Goal: Answer question/provide support: Share knowledge or assist other users

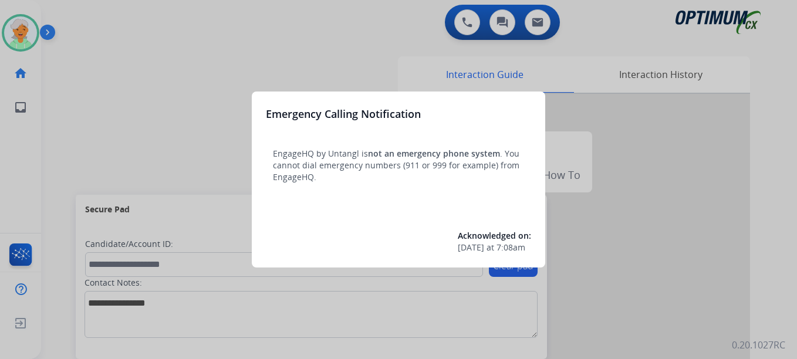
click at [13, 35] on div at bounding box center [398, 179] width 797 height 359
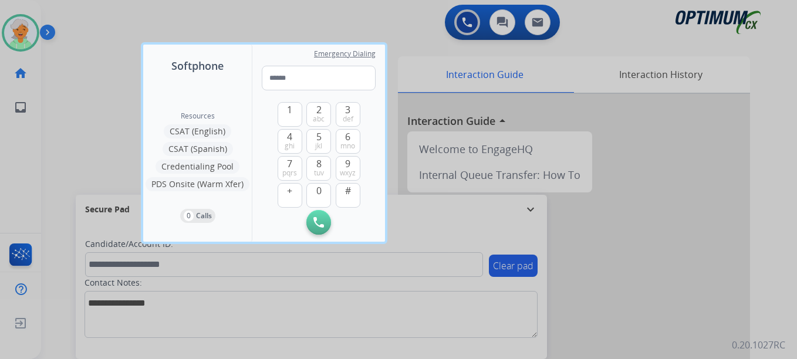
click at [13, 35] on div at bounding box center [398, 179] width 797 height 359
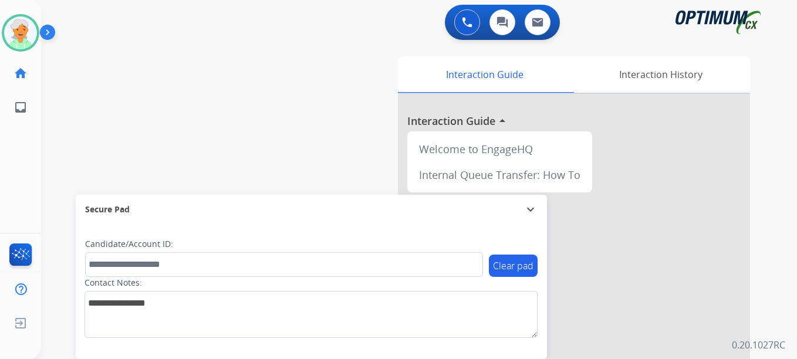
click at [13, 35] on img at bounding box center [20, 32] width 33 height 33
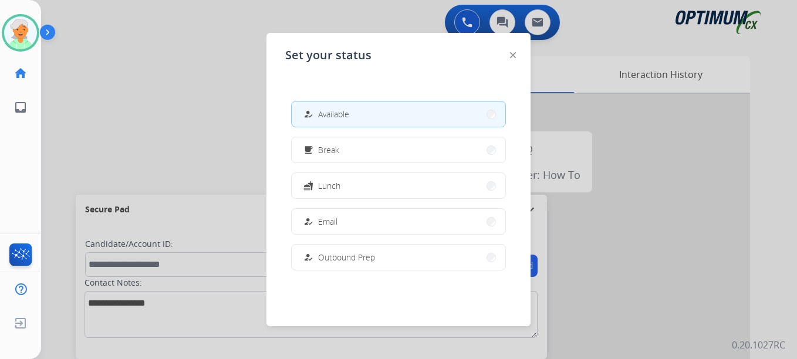
click at [348, 115] on span "Available" at bounding box center [333, 114] width 31 height 12
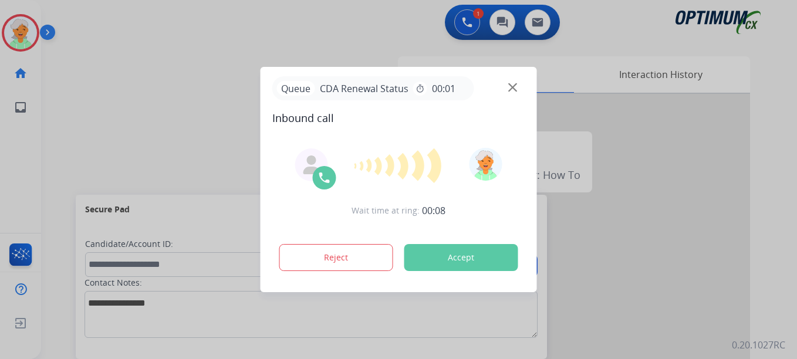
click at [485, 259] on button "Accept" at bounding box center [461, 257] width 114 height 27
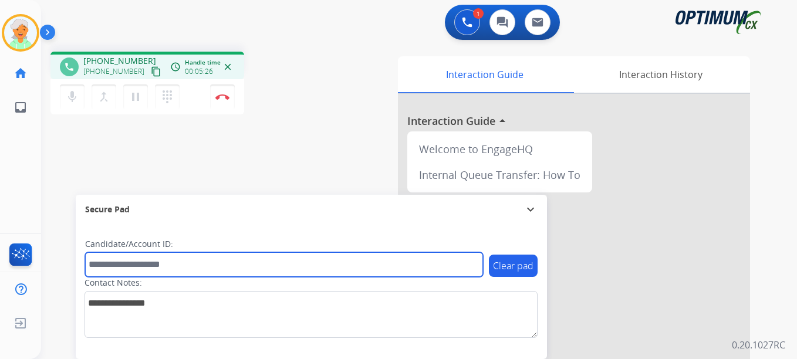
click at [131, 265] on input "text" at bounding box center [284, 264] width 398 height 25
paste input "*******"
type input "*******"
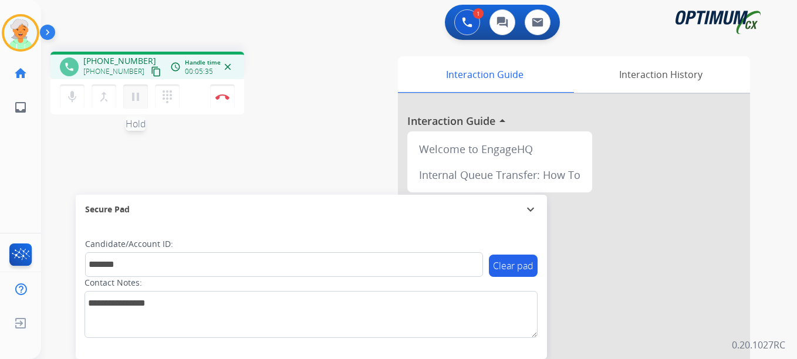
click at [143, 90] on button "pause Hold" at bounding box center [135, 97] width 25 height 25
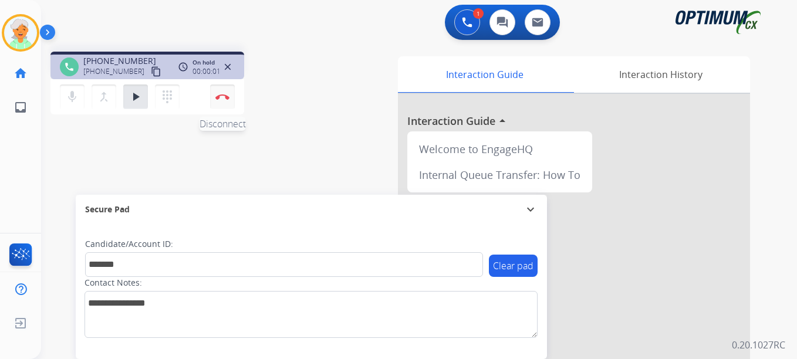
click at [218, 104] on button "Disconnect" at bounding box center [222, 97] width 25 height 25
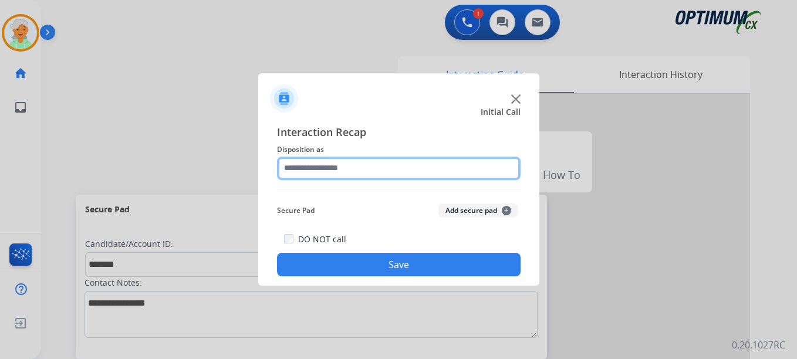
click at [347, 168] on input "text" at bounding box center [399, 168] width 244 height 23
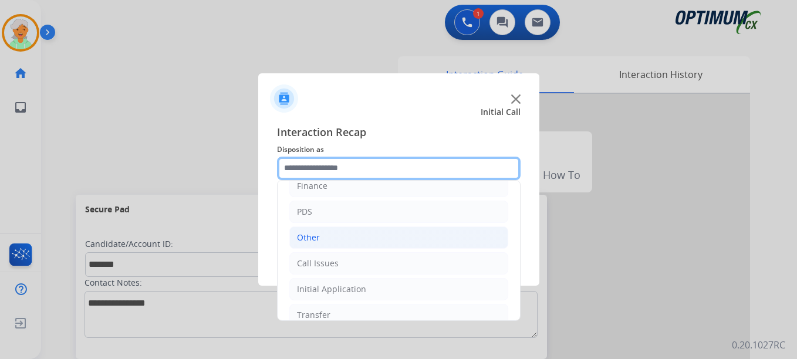
scroll to position [80, 0]
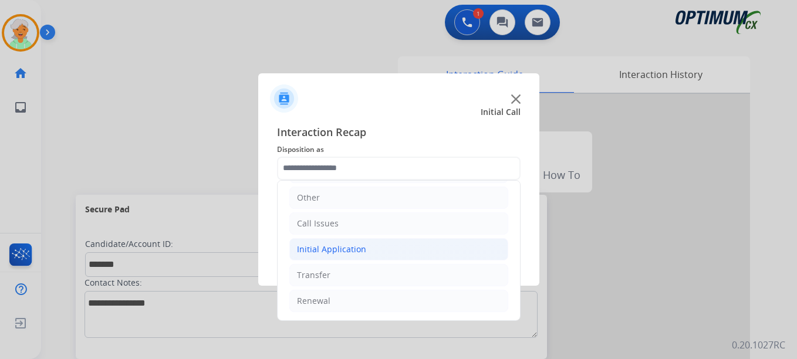
click at [332, 253] on div "Initial Application" at bounding box center [331, 250] width 69 height 12
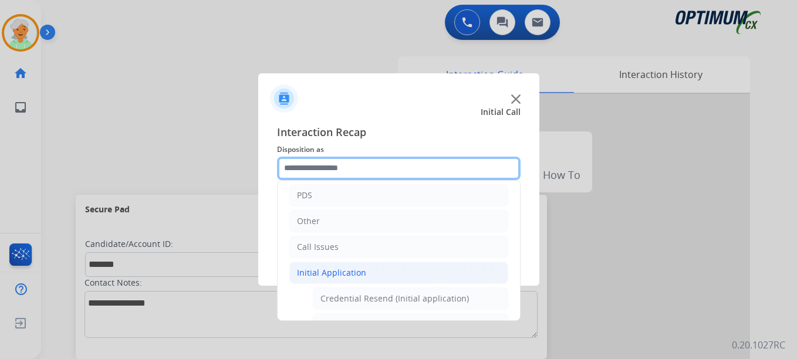
scroll to position [139, 0]
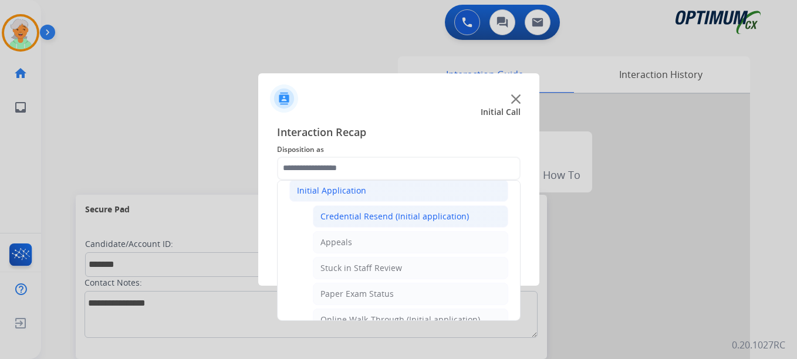
click at [357, 221] on div "Credential Resend (Initial application)" at bounding box center [394, 217] width 149 height 12
type input "**********"
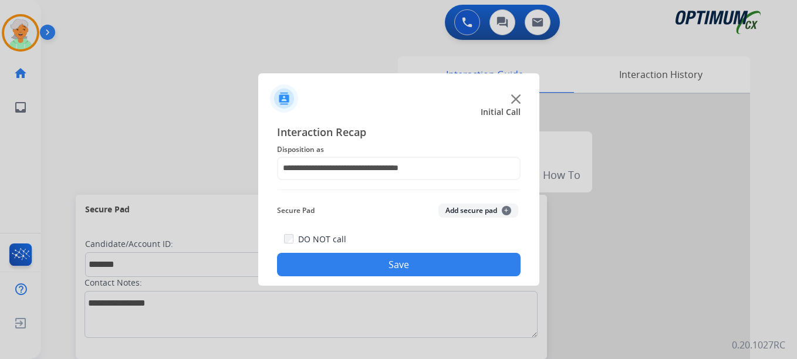
click at [374, 264] on button "Save" at bounding box center [399, 264] width 244 height 23
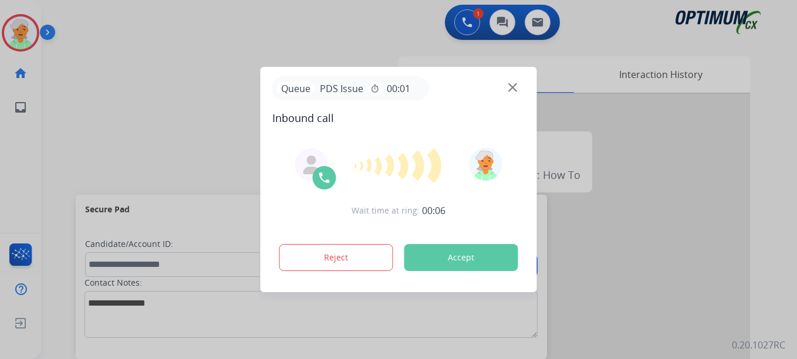
click at [465, 261] on button "Accept" at bounding box center [461, 257] width 114 height 27
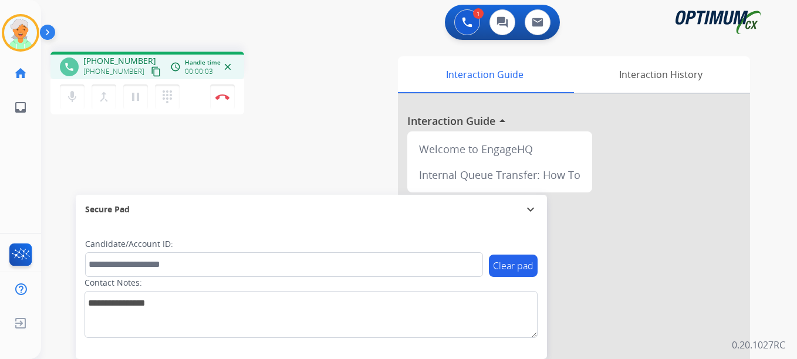
click at [151, 70] on mat-icon "content_copy" at bounding box center [156, 71] width 11 height 11
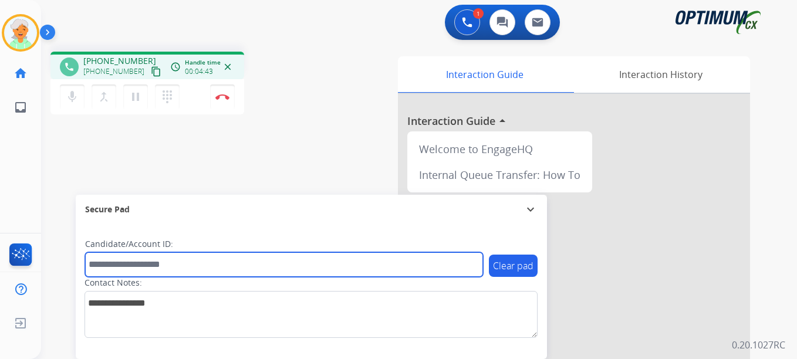
click at [146, 261] on input "text" at bounding box center [284, 264] width 398 height 25
paste input "*******"
type input "*******"
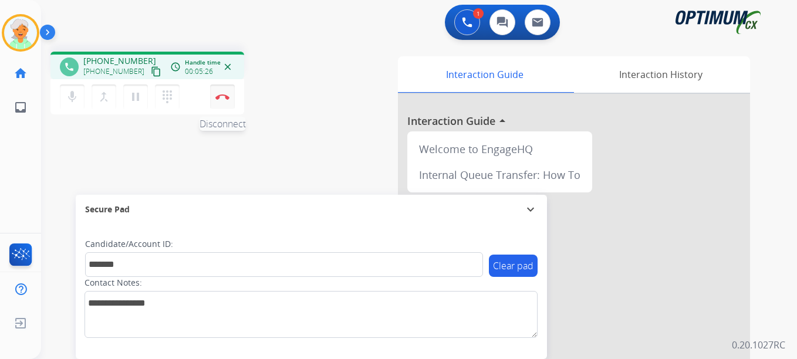
click at [219, 102] on button "Disconnect" at bounding box center [222, 97] width 25 height 25
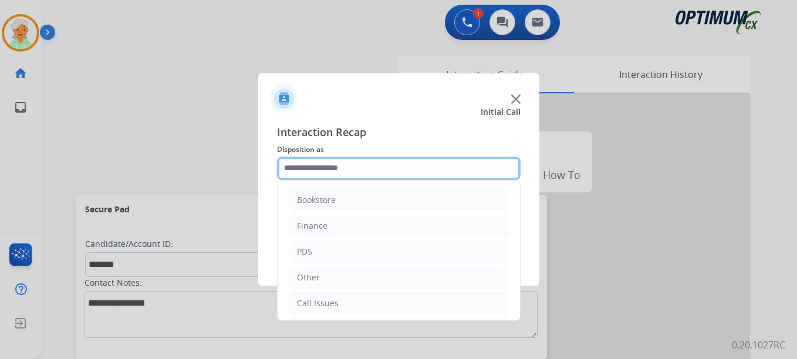
click at [345, 168] on input "text" at bounding box center [399, 168] width 244 height 23
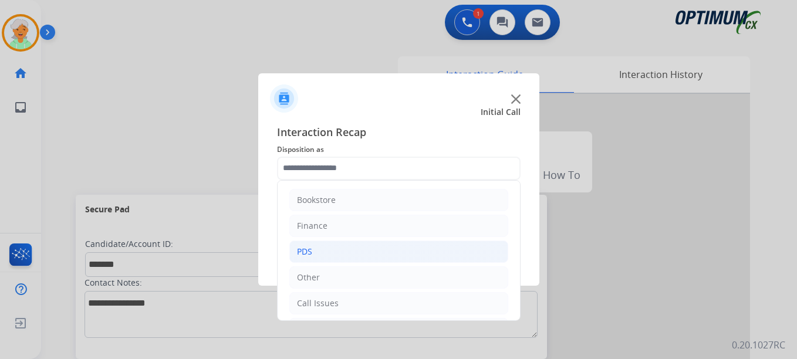
click at [333, 246] on li "PDS" at bounding box center [398, 252] width 219 height 22
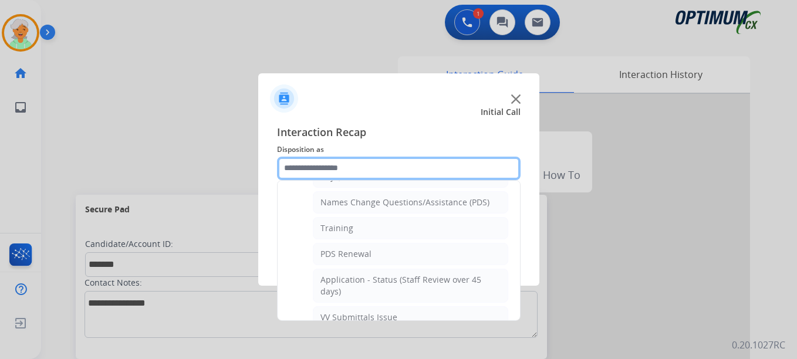
scroll to position [117, 0]
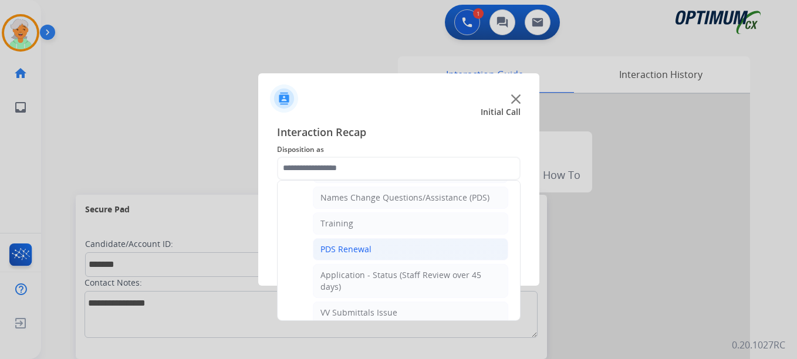
click at [346, 257] on li "PDS Renewal" at bounding box center [410, 249] width 195 height 22
type input "**********"
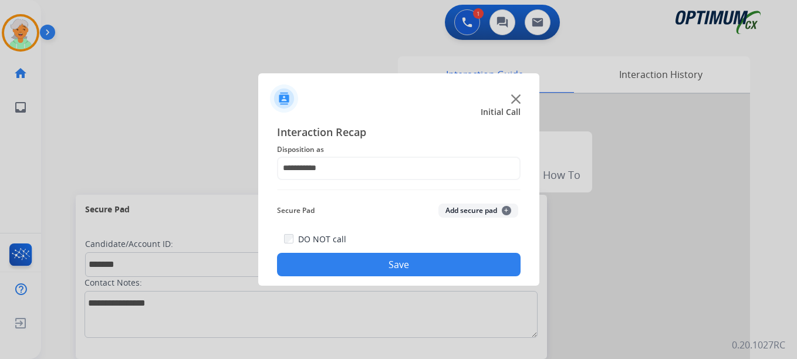
click at [350, 260] on button "Save" at bounding box center [399, 264] width 244 height 23
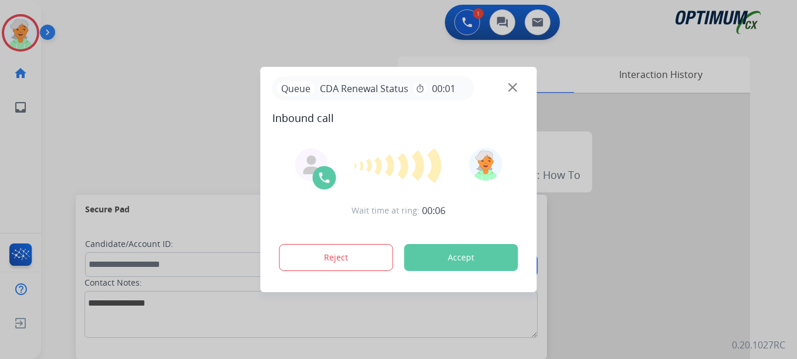
click at [432, 254] on button "Accept" at bounding box center [461, 257] width 114 height 27
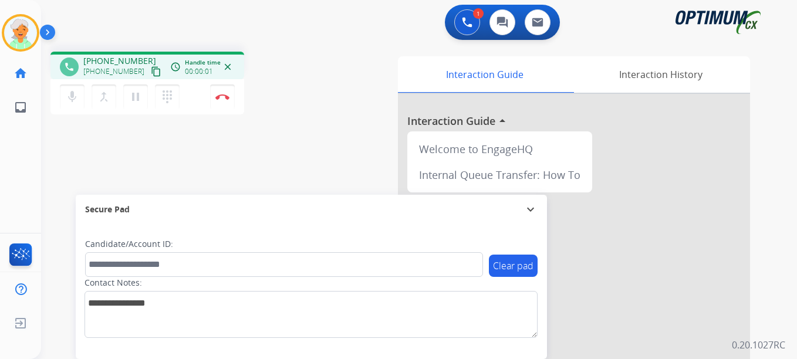
click at [151, 69] on mat-icon "content_copy" at bounding box center [156, 71] width 11 height 11
click at [143, 99] on button "pause Hold" at bounding box center [135, 97] width 25 height 25
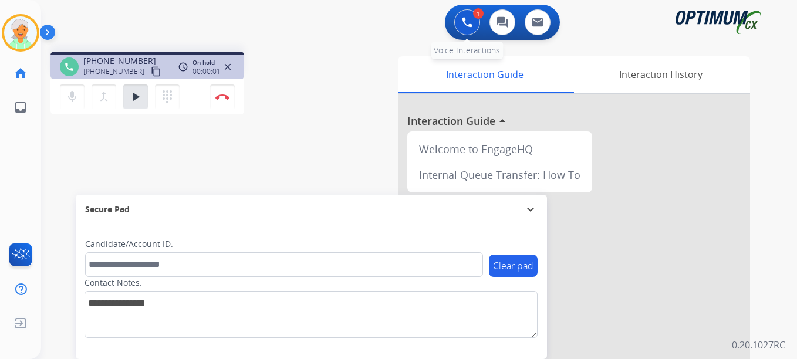
click at [464, 19] on img at bounding box center [467, 22] width 11 height 11
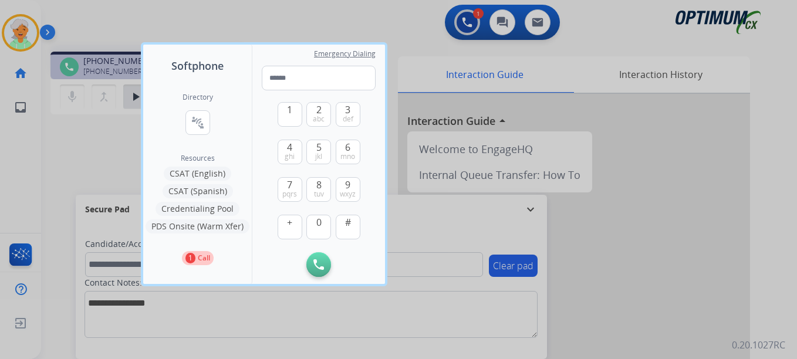
click at [201, 193] on button "CSAT (Spanish)" at bounding box center [198, 191] width 70 height 14
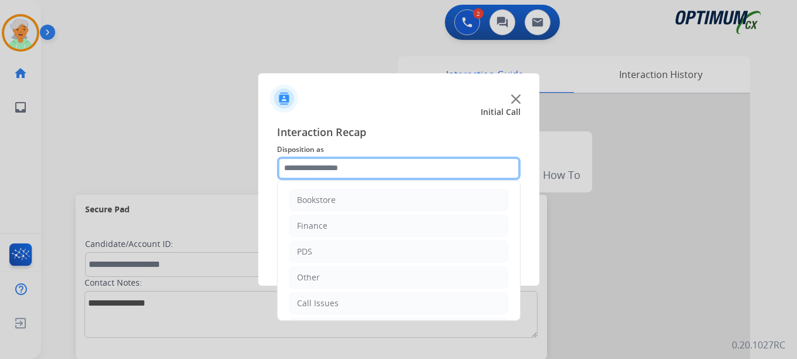
click at [329, 164] on input "text" at bounding box center [399, 168] width 244 height 23
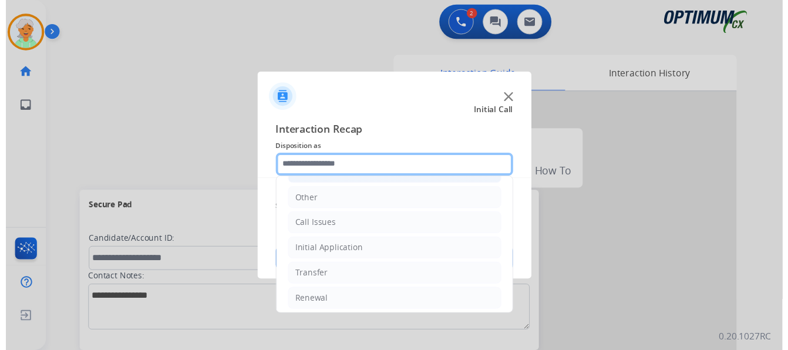
scroll to position [80, 0]
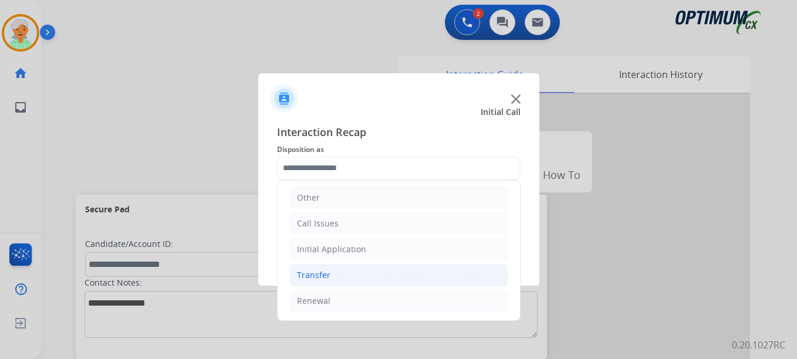
click at [334, 281] on li "Transfer" at bounding box center [398, 275] width 219 height 22
click at [355, 303] on div "Transferred for Credentialing" at bounding box center [378, 301] width 116 height 12
type input "**********"
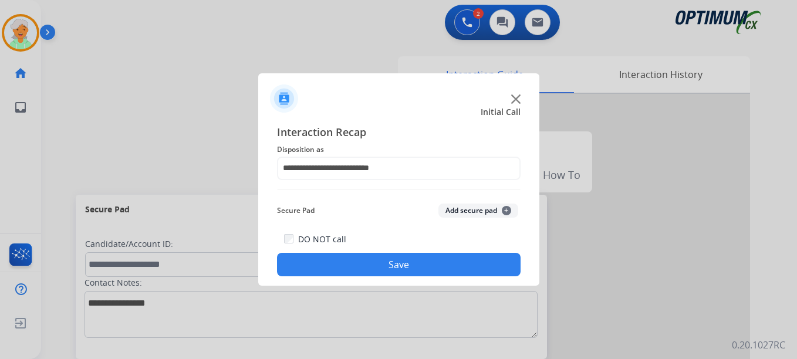
click at [377, 274] on button "Save" at bounding box center [399, 264] width 244 height 23
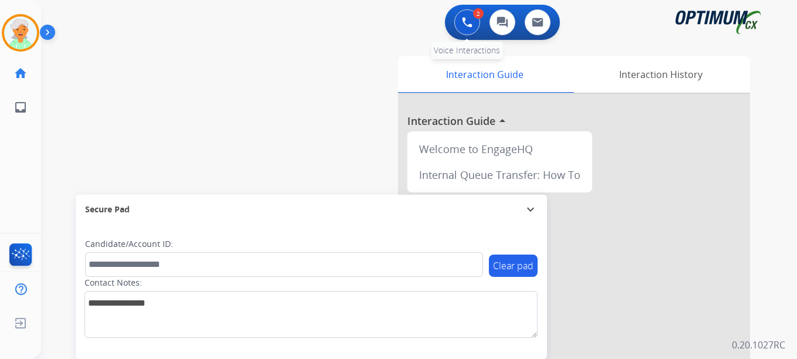
click at [479, 22] on button at bounding box center [467, 22] width 26 height 26
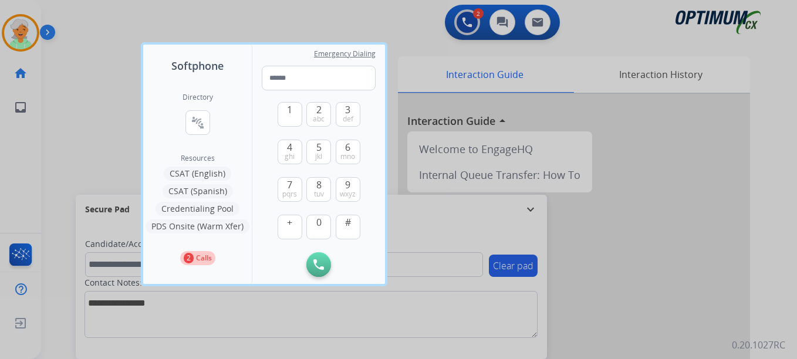
click at [198, 259] on p "Calls" at bounding box center [204, 258] width 16 height 11
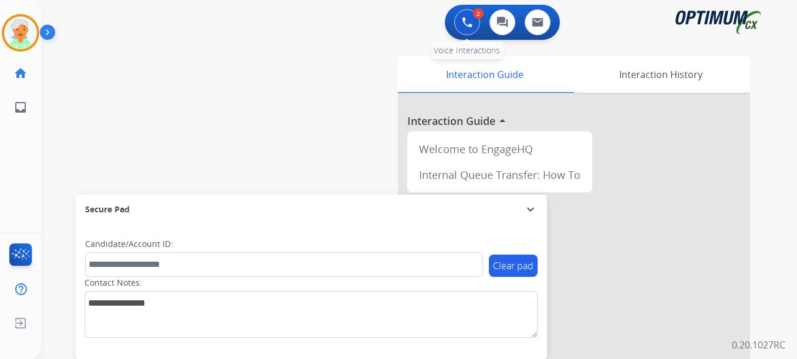
click at [473, 18] on button at bounding box center [467, 22] width 26 height 26
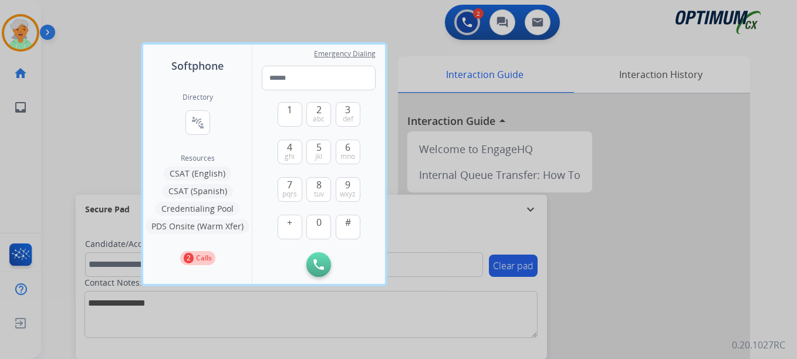
click at [203, 258] on p "Calls" at bounding box center [204, 258] width 16 height 11
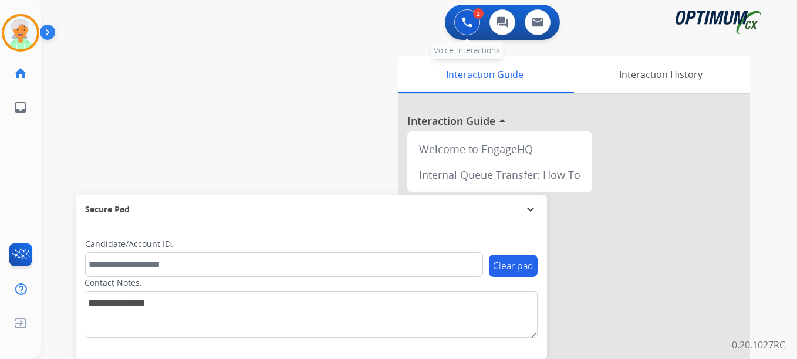
click at [461, 23] on button at bounding box center [467, 22] width 26 height 26
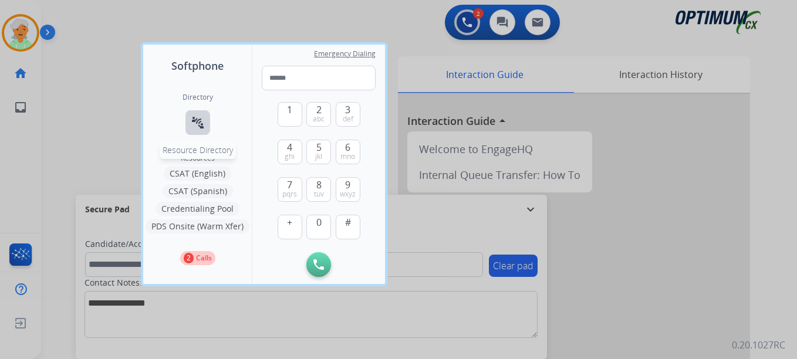
click at [196, 122] on mat-icon "connect_without_contact" at bounding box center [198, 123] width 14 height 14
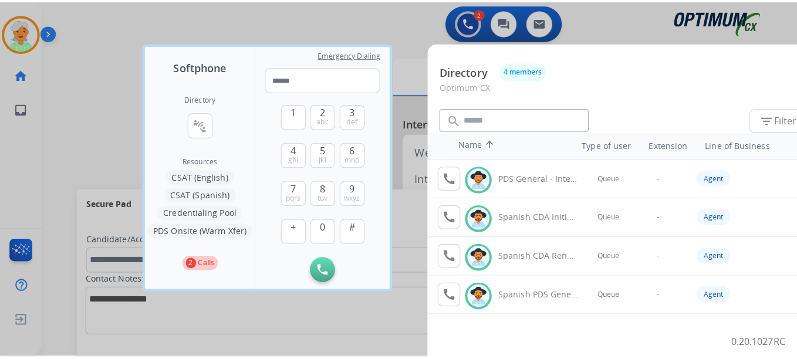
scroll to position [0, 0]
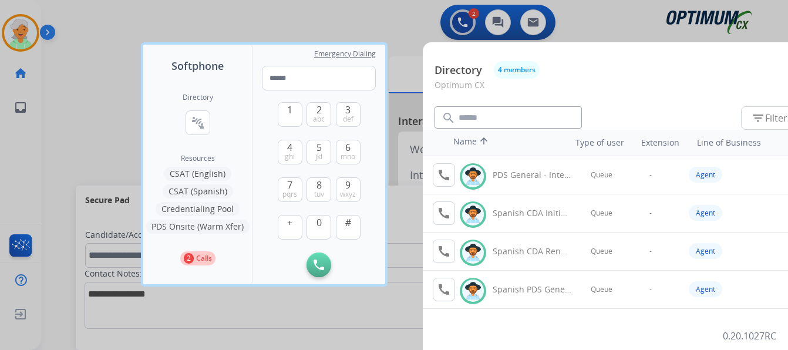
click at [303, 26] on div at bounding box center [394, 175] width 788 height 350
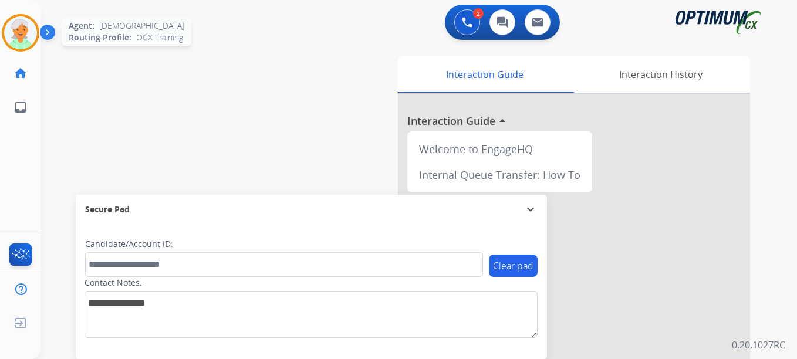
click at [24, 39] on img at bounding box center [20, 32] width 33 height 33
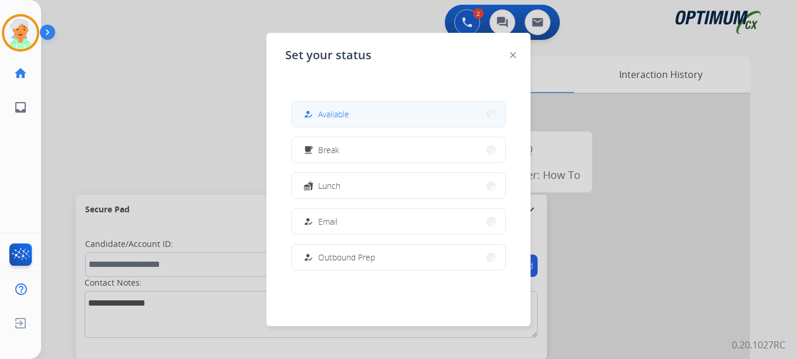
click at [349, 119] on span "Available" at bounding box center [333, 114] width 31 height 12
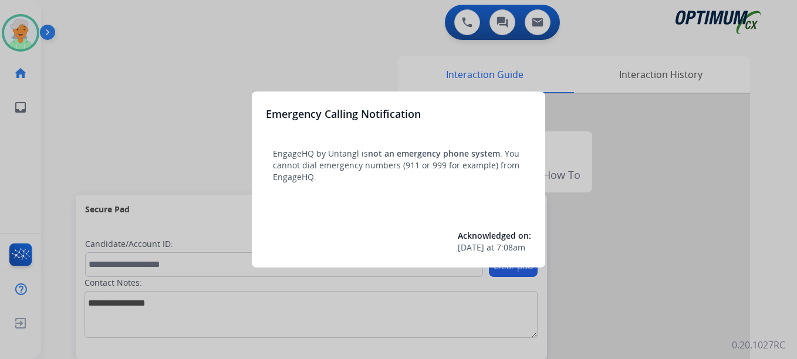
click at [15, 39] on div at bounding box center [398, 179] width 797 height 359
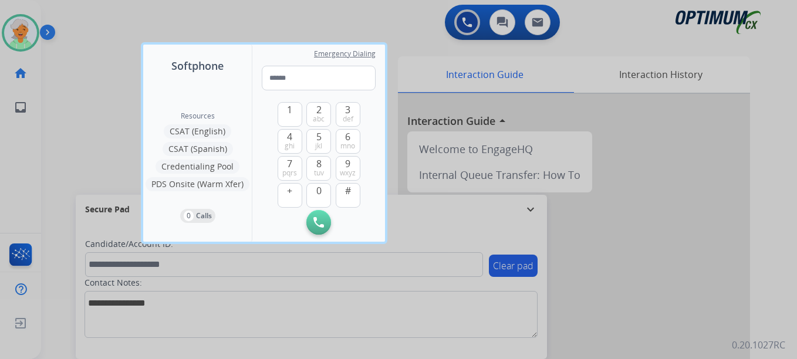
click at [15, 39] on div at bounding box center [398, 179] width 797 height 359
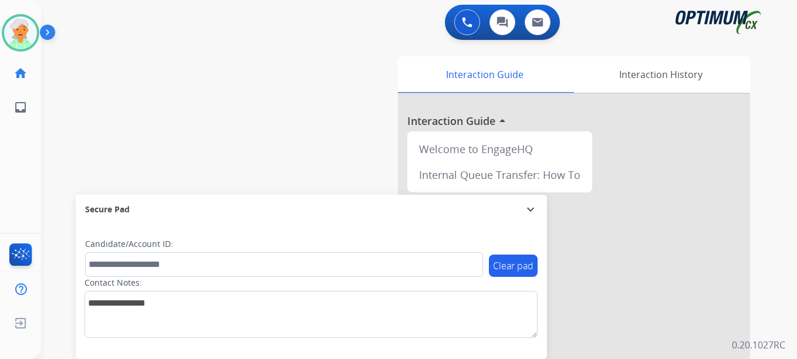
click at [15, 39] on img at bounding box center [20, 32] width 33 height 33
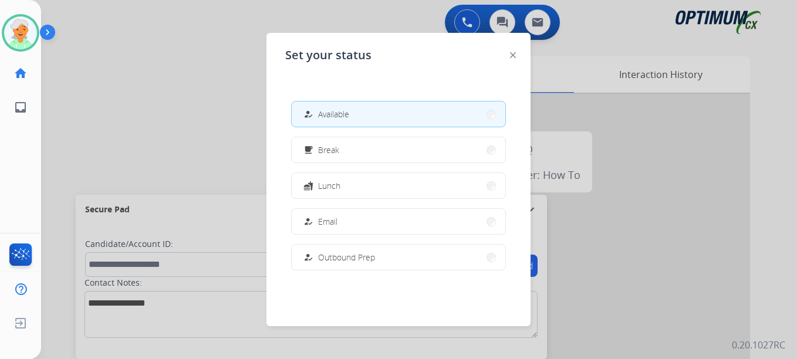
click at [376, 114] on button "how_to_reg Available" at bounding box center [399, 114] width 214 height 25
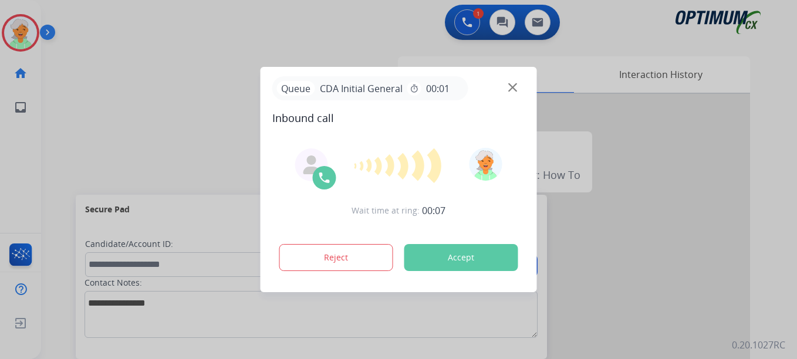
drag, startPoint x: 38, startPoint y: 194, endPoint x: 49, endPoint y: 190, distance: 12.6
click at [38, 194] on div at bounding box center [398, 179] width 797 height 359
click at [438, 258] on button "Accept" at bounding box center [461, 257] width 114 height 27
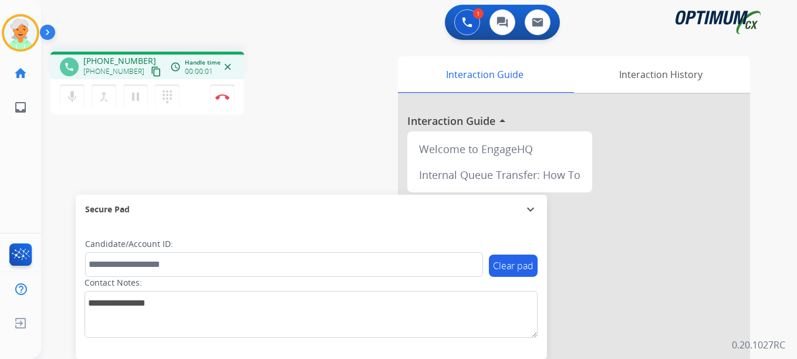
click at [151, 73] on mat-icon "content_copy" at bounding box center [156, 71] width 11 height 11
click at [151, 74] on mat-icon "content_copy" at bounding box center [156, 71] width 11 height 11
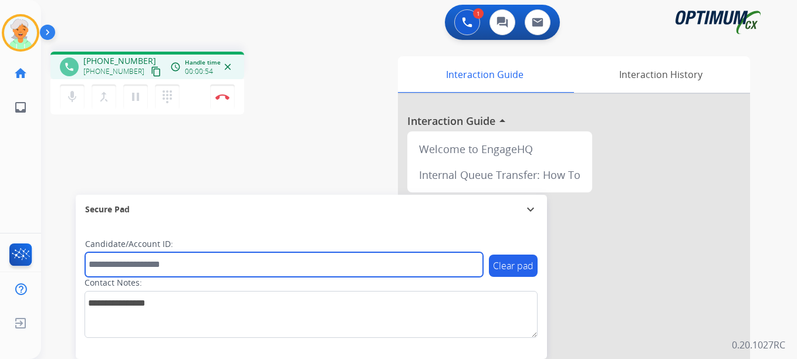
click at [128, 268] on input "text" at bounding box center [284, 264] width 398 height 25
paste input "*******"
type input "*******"
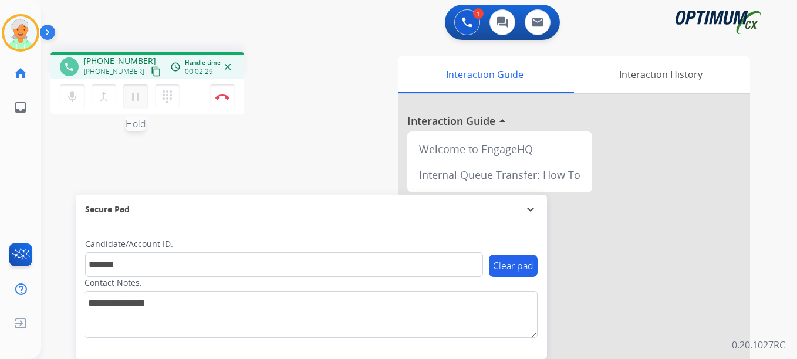
click at [142, 100] on mat-icon "pause" at bounding box center [136, 97] width 14 height 14
click at [223, 96] on img at bounding box center [222, 97] width 14 height 6
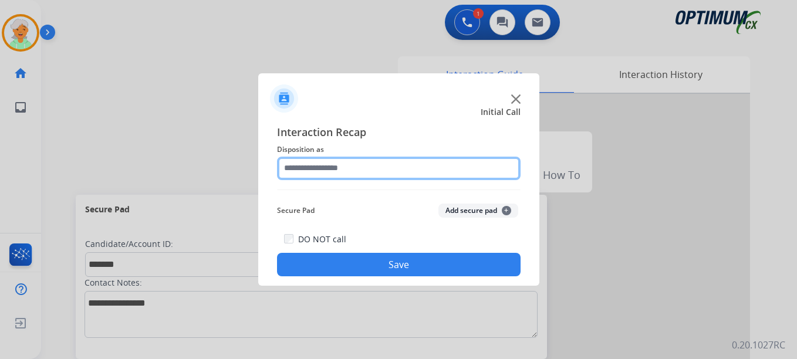
click at [350, 171] on input "text" at bounding box center [399, 168] width 244 height 23
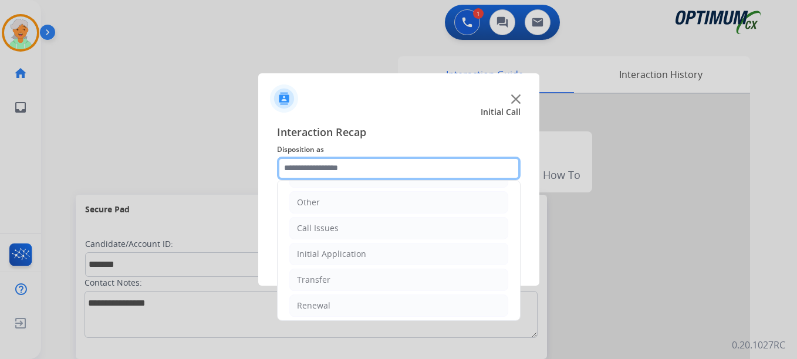
scroll to position [80, 0]
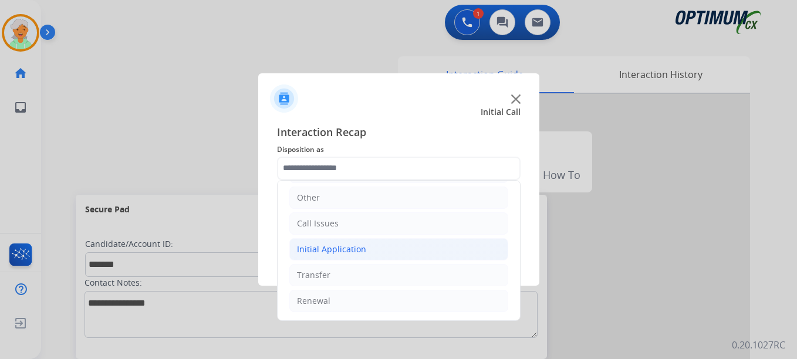
click at [362, 247] on div "Initial Application" at bounding box center [331, 250] width 69 height 12
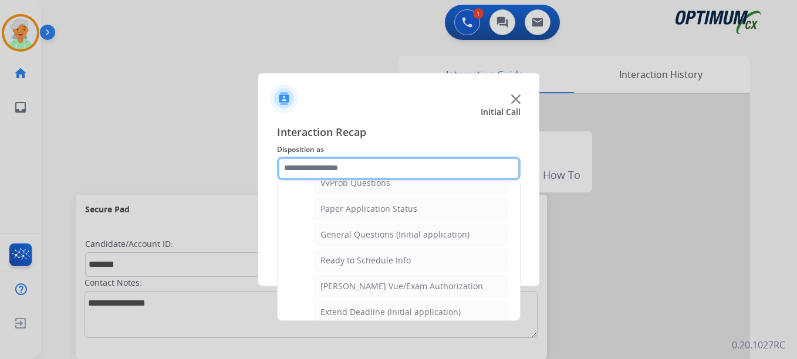
scroll to position [667, 0]
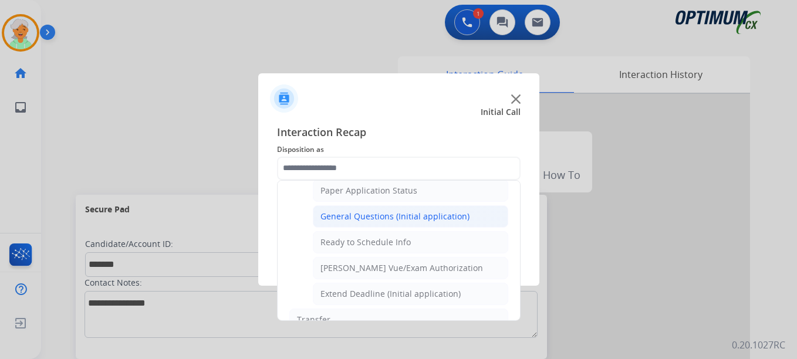
click at [373, 220] on div "General Questions (Initial application)" at bounding box center [394, 217] width 149 height 12
type input "**********"
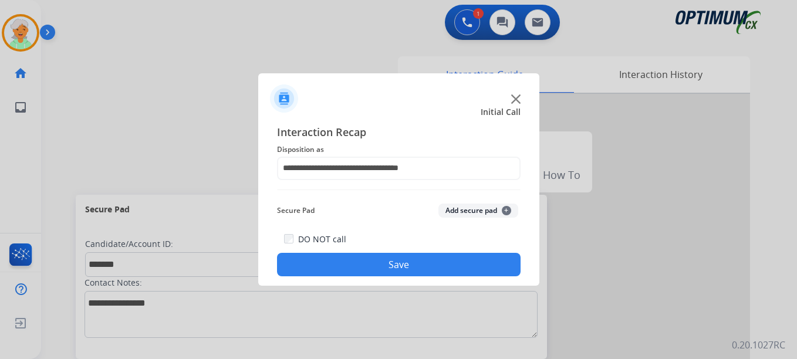
click at [389, 268] on button "Save" at bounding box center [399, 264] width 244 height 23
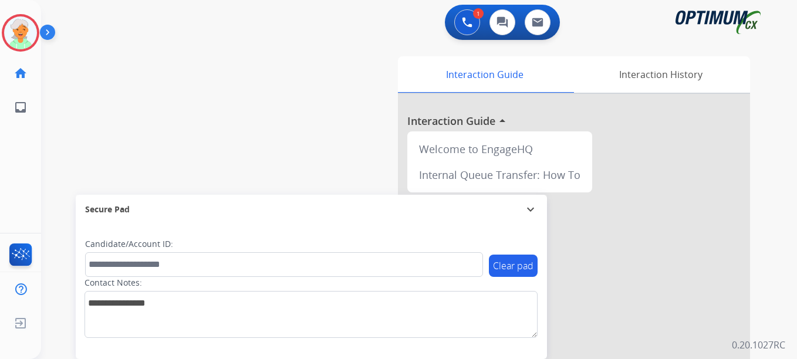
click at [488, 255] on button "Accept" at bounding box center [461, 257] width 114 height 27
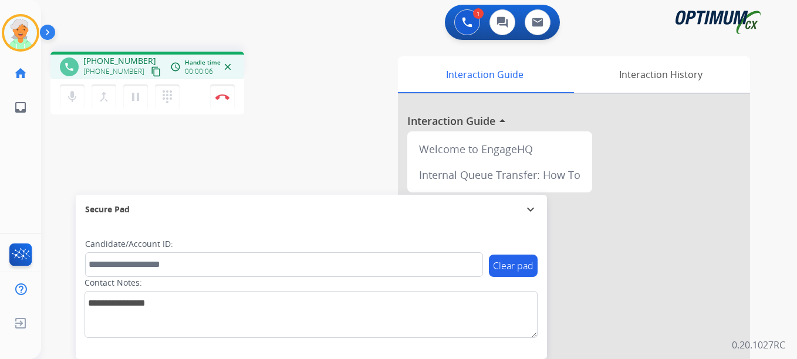
click at [151, 71] on mat-icon "content_copy" at bounding box center [156, 71] width 11 height 11
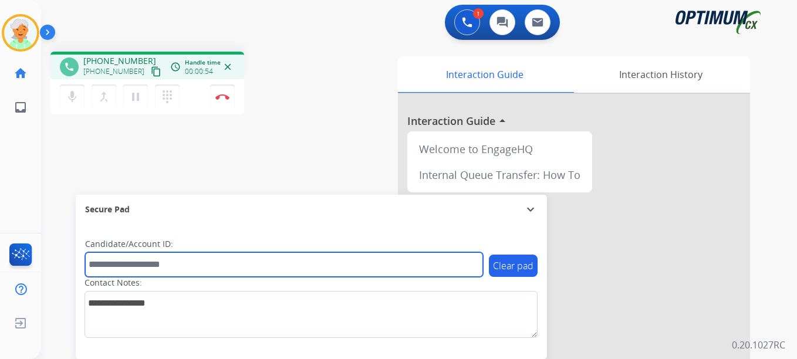
click at [114, 268] on input "text" at bounding box center [284, 264] width 398 height 25
paste input "*******"
type input "*******"
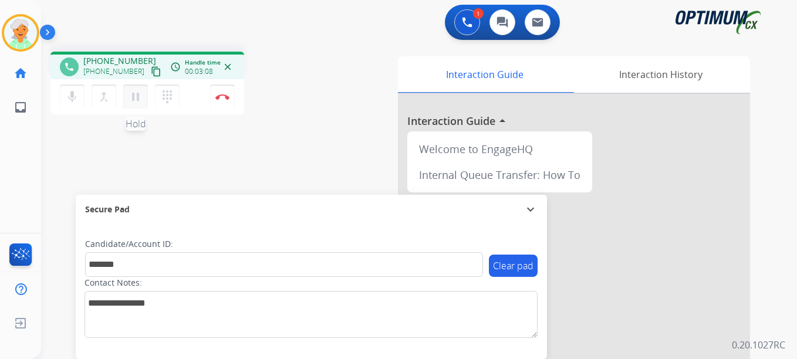
click at [140, 100] on mat-icon "pause" at bounding box center [136, 97] width 14 height 14
click at [229, 93] on button "Disconnect" at bounding box center [222, 97] width 25 height 25
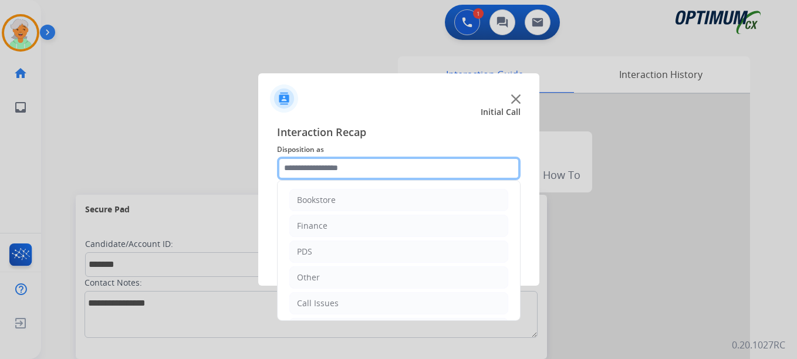
click at [301, 168] on input "text" at bounding box center [399, 168] width 244 height 23
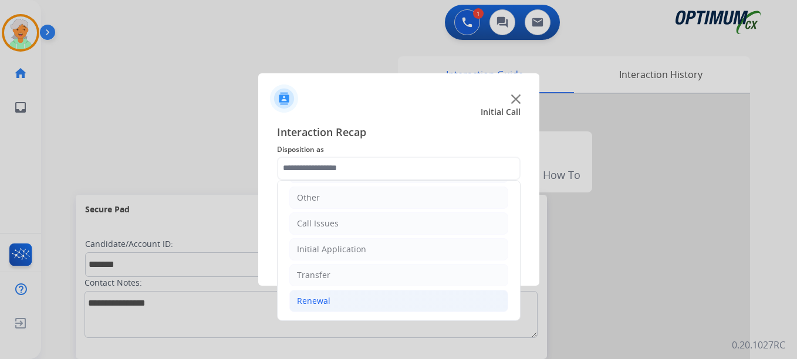
click at [329, 305] on li "Renewal" at bounding box center [398, 301] width 219 height 22
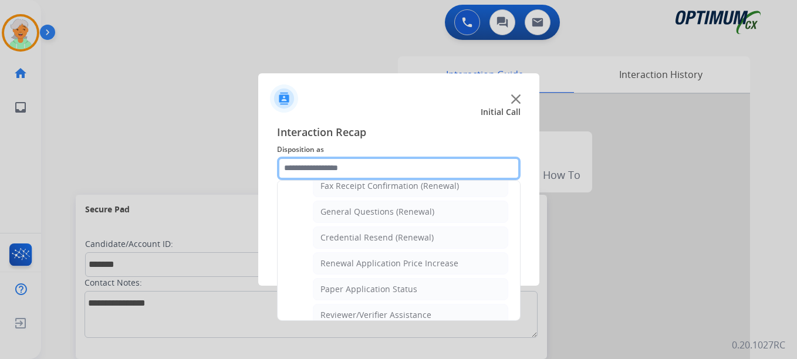
scroll to position [315, 0]
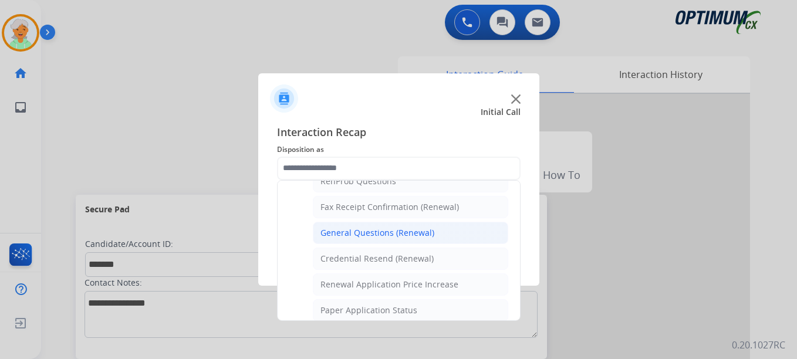
click at [356, 235] on div "General Questions (Renewal)" at bounding box center [377, 233] width 114 height 12
type input "**********"
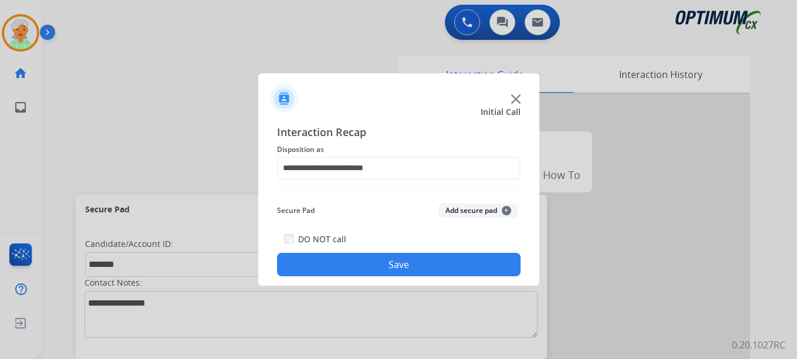
click at [395, 277] on div "**********" at bounding box center [398, 200] width 281 height 172
click at [351, 261] on button "Save" at bounding box center [399, 264] width 244 height 23
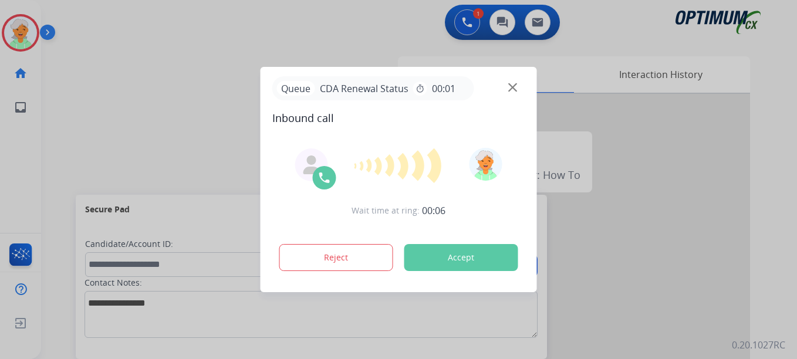
click at [432, 249] on button "Accept" at bounding box center [461, 257] width 114 height 27
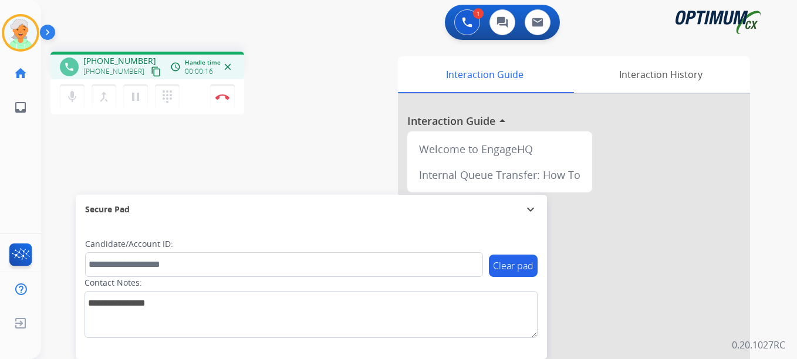
click at [151, 72] on mat-icon "content_copy" at bounding box center [156, 71] width 11 height 11
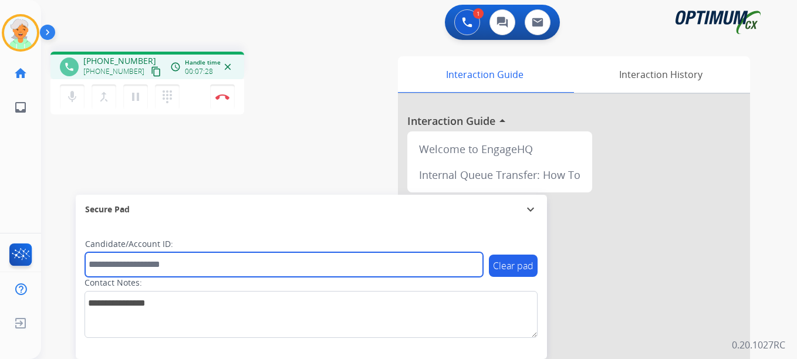
click at [115, 272] on input "text" at bounding box center [284, 264] width 398 height 25
paste input "*******"
type input "*******"
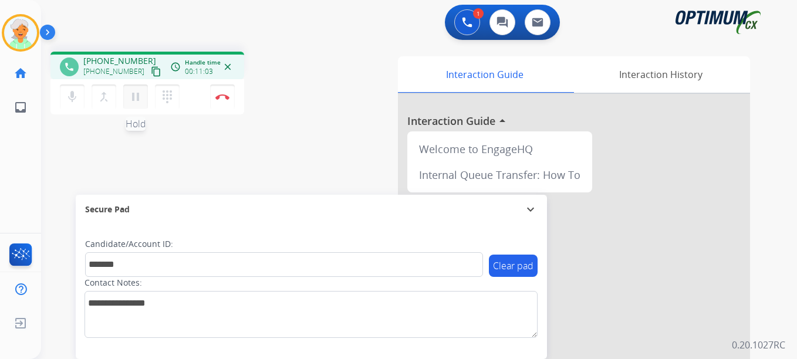
click at [136, 95] on mat-icon "pause" at bounding box center [136, 97] width 14 height 14
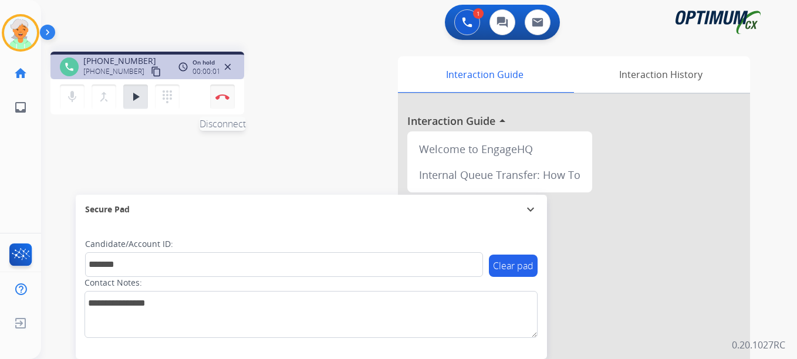
click at [229, 95] on img at bounding box center [222, 97] width 14 height 6
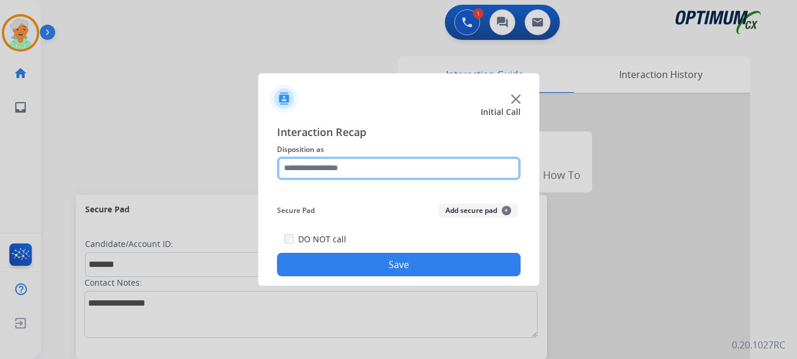
click at [331, 171] on input "text" at bounding box center [399, 168] width 244 height 23
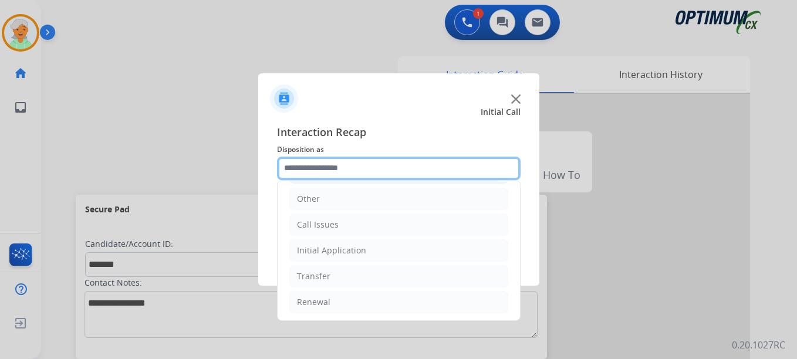
scroll to position [80, 0]
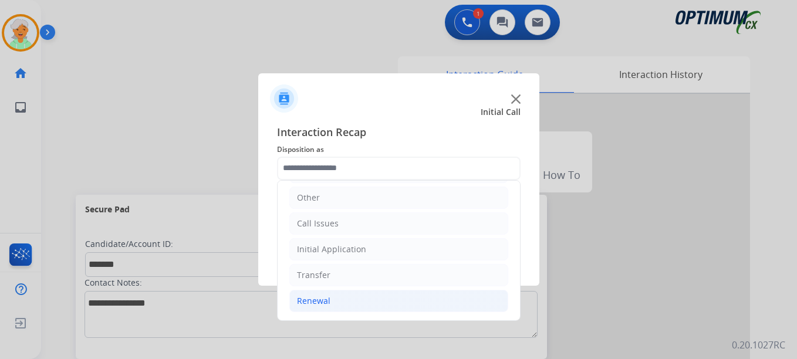
click at [338, 302] on li "Renewal" at bounding box center [398, 301] width 219 height 22
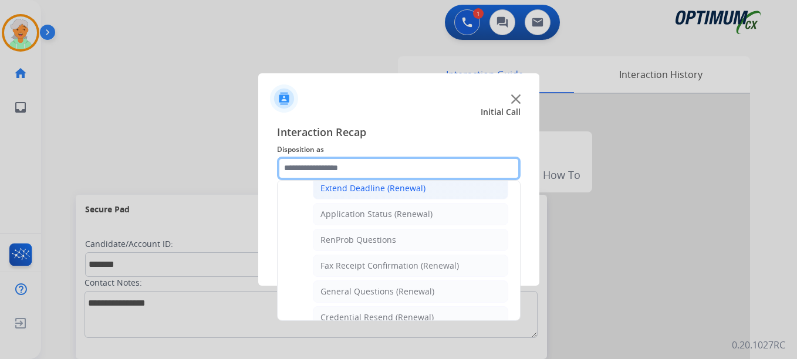
scroll to position [315, 0]
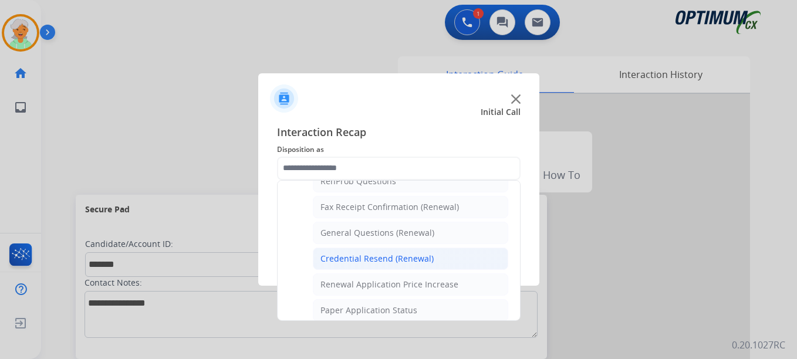
click at [364, 257] on div "Credential Resend (Renewal)" at bounding box center [376, 259] width 113 height 12
type input "**********"
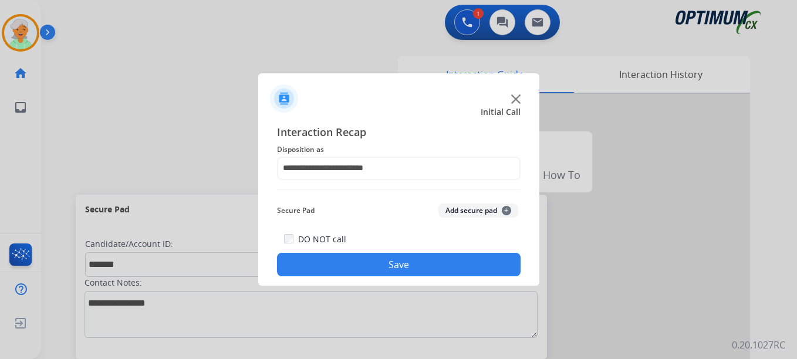
click at [366, 266] on button "Save" at bounding box center [399, 264] width 244 height 23
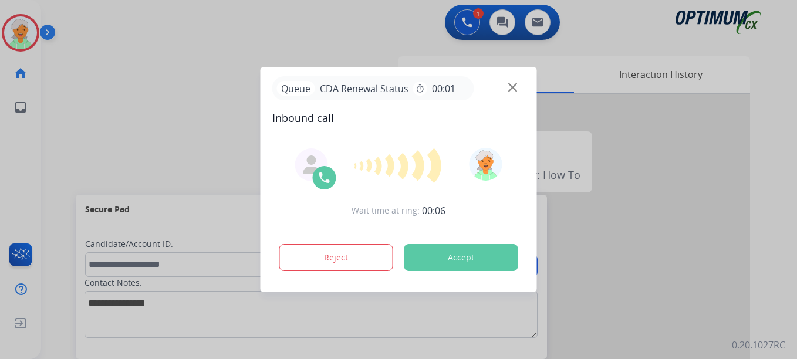
click at [468, 239] on div "Reject Accept" at bounding box center [398, 255] width 253 height 36
click at [481, 245] on button "Accept" at bounding box center [461, 257] width 114 height 27
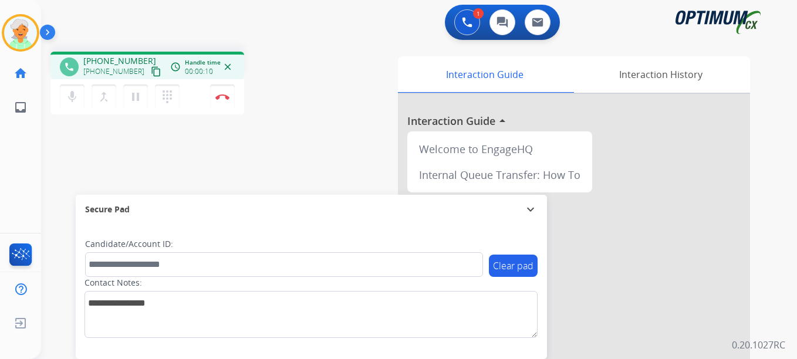
click at [151, 76] on mat-icon "content_copy" at bounding box center [156, 71] width 11 height 11
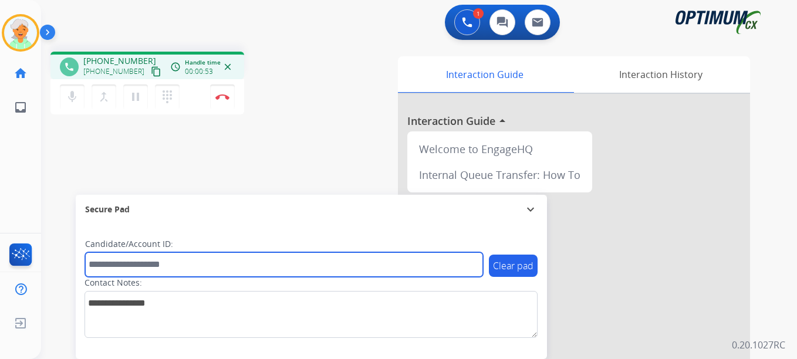
click at [119, 262] on input "text" at bounding box center [284, 264] width 398 height 25
paste input "*******"
type input "*******"
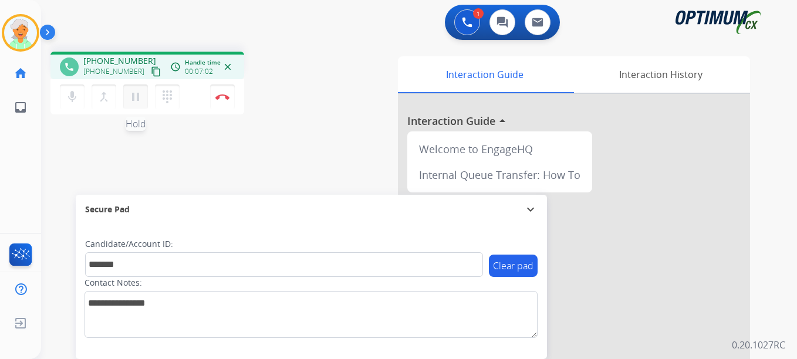
click at [139, 103] on mat-icon "pause" at bounding box center [136, 97] width 14 height 14
click at [216, 98] on img at bounding box center [222, 97] width 14 height 6
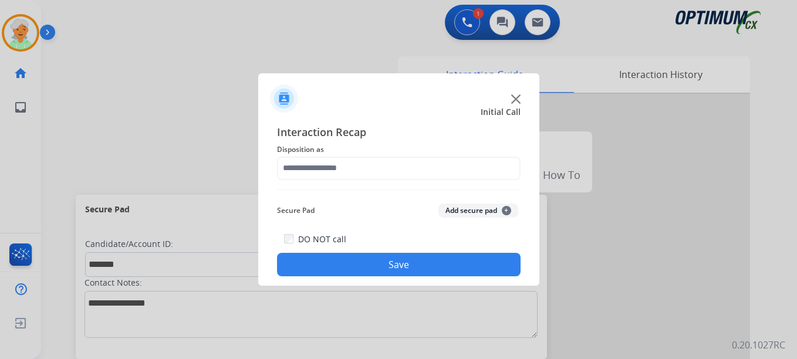
click at [326, 183] on div "Interaction Recap Disposition as Secure Pad Add secure pad + DO NOT call Save" at bounding box center [399, 200] width 244 height 153
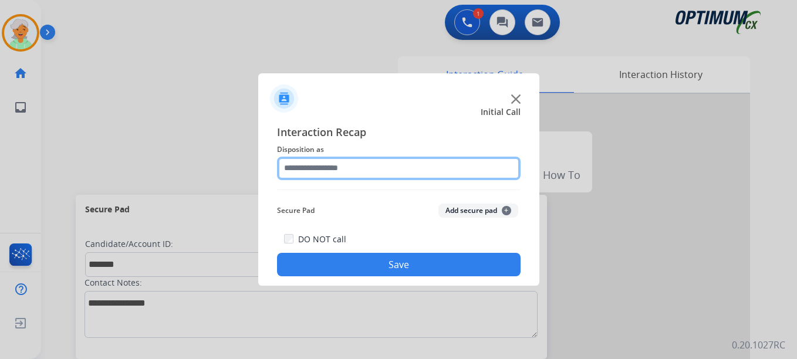
click at [325, 173] on input "text" at bounding box center [399, 168] width 244 height 23
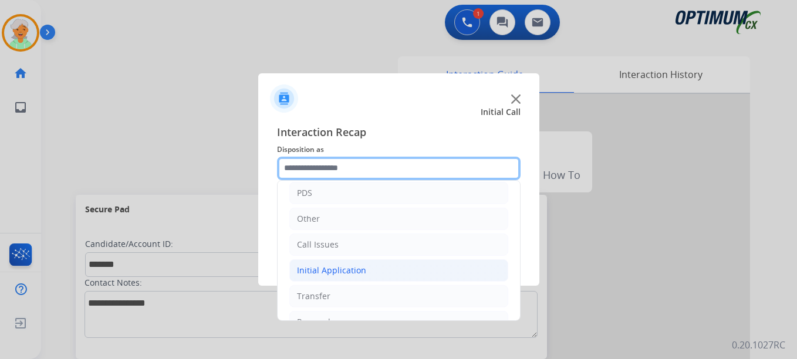
scroll to position [80, 0]
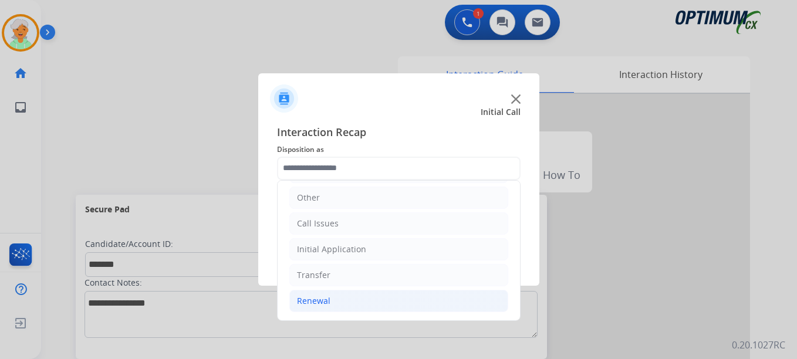
click at [326, 305] on div "Renewal" at bounding box center [313, 301] width 33 height 12
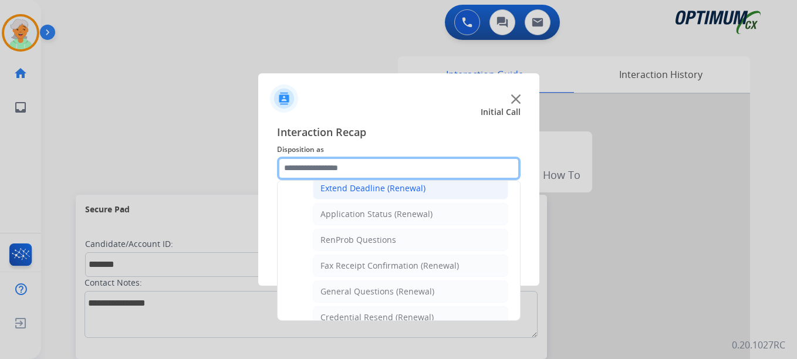
scroll to position [315, 0]
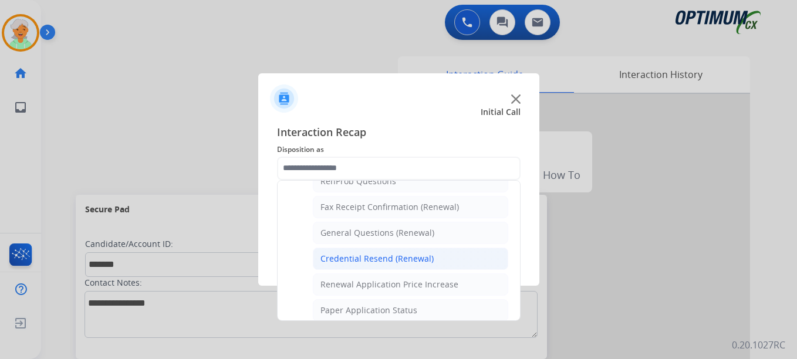
click at [353, 261] on div "Credential Resend (Renewal)" at bounding box center [376, 259] width 113 height 12
type input "**********"
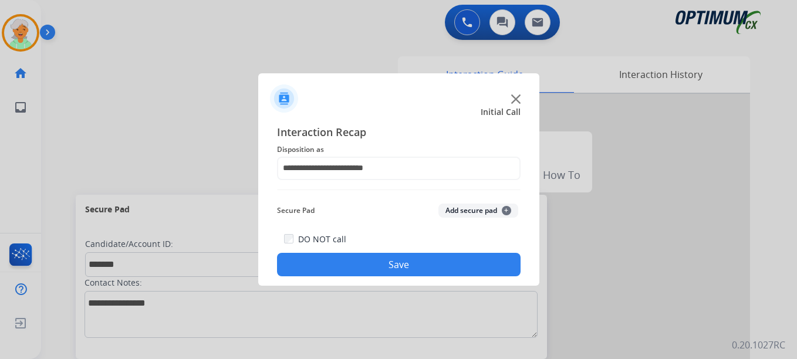
click at [374, 266] on button "Save" at bounding box center [399, 264] width 244 height 23
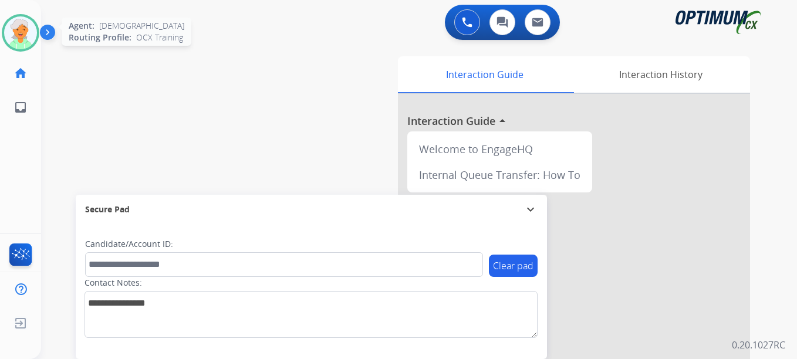
click at [22, 35] on img at bounding box center [20, 32] width 33 height 33
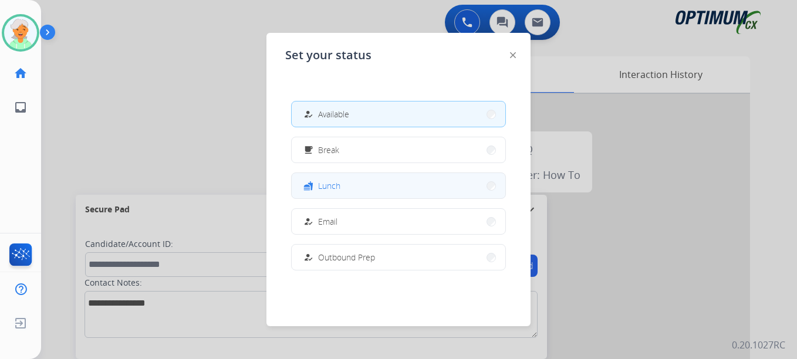
click at [381, 186] on button "fastfood Lunch" at bounding box center [399, 185] width 214 height 25
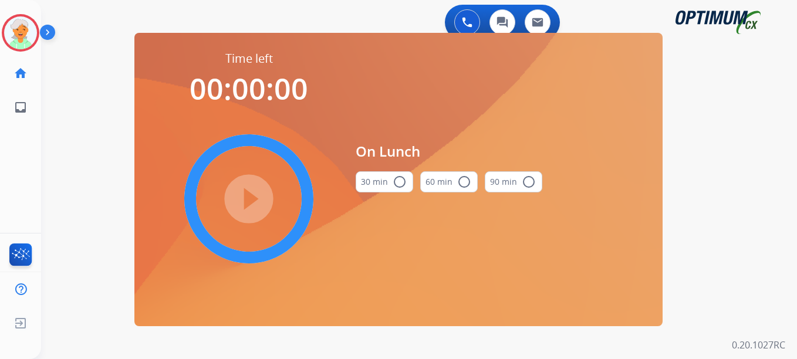
click at [400, 183] on mat-icon "radio_button_unchecked" at bounding box center [400, 182] width 14 height 14
click at [245, 197] on mat-icon "play_circle_filled" at bounding box center [249, 199] width 14 height 14
